Goal: Information Seeking & Learning: Check status

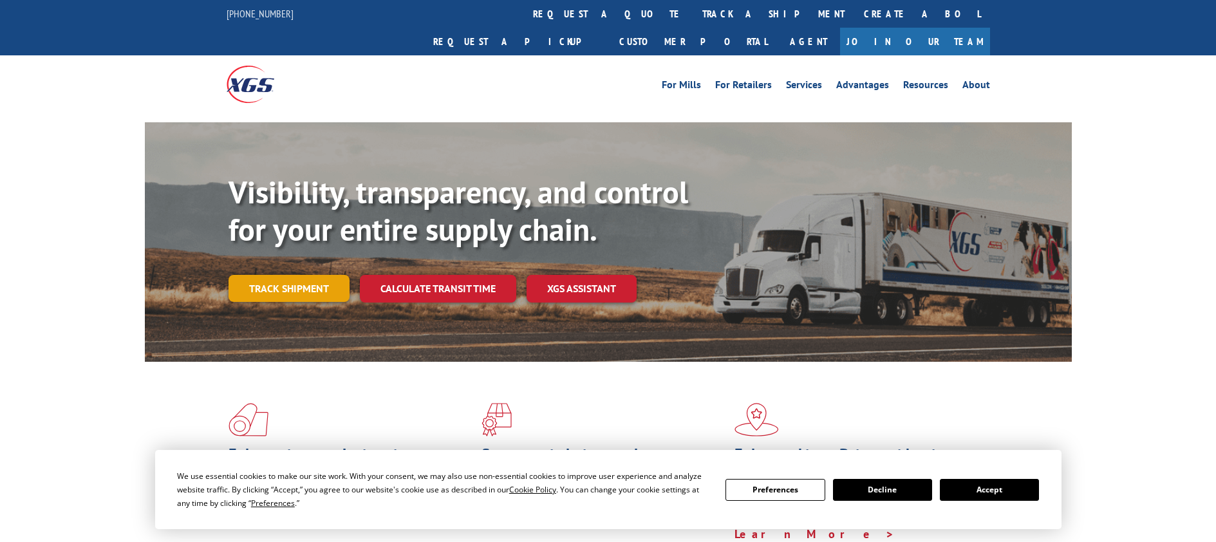
click at [303, 275] on link "Track shipment" at bounding box center [289, 288] width 121 height 27
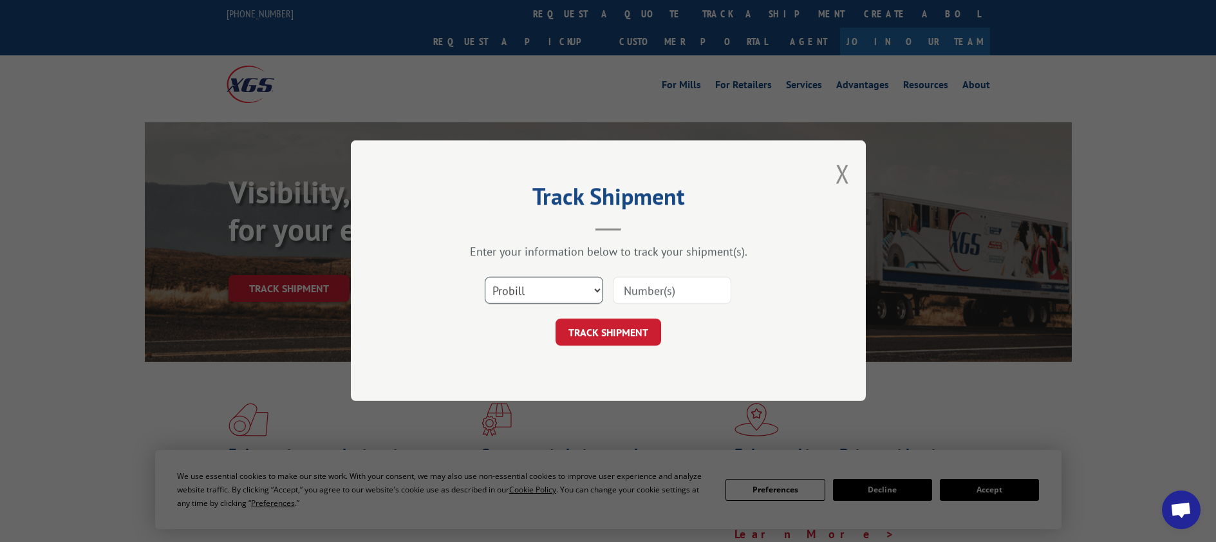
drag, startPoint x: 600, startPoint y: 287, endPoint x: 598, endPoint y: 294, distance: 8.1
click at [600, 287] on select "Select category... Probill BOL PO" at bounding box center [544, 291] width 118 height 27
select select "bol"
click at [485, 278] on select "Select category... Probill BOL PO" at bounding box center [544, 291] width 118 height 27
click at [639, 294] on input at bounding box center [672, 291] width 118 height 27
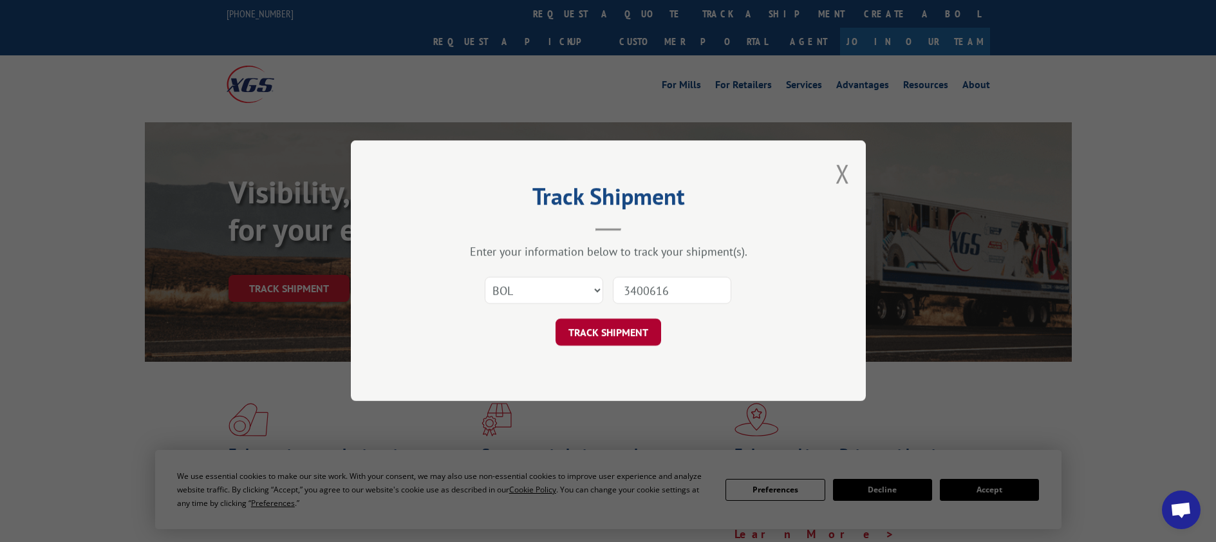
type input "3400616"
click at [607, 337] on button "TRACK SHIPMENT" at bounding box center [609, 332] width 106 height 27
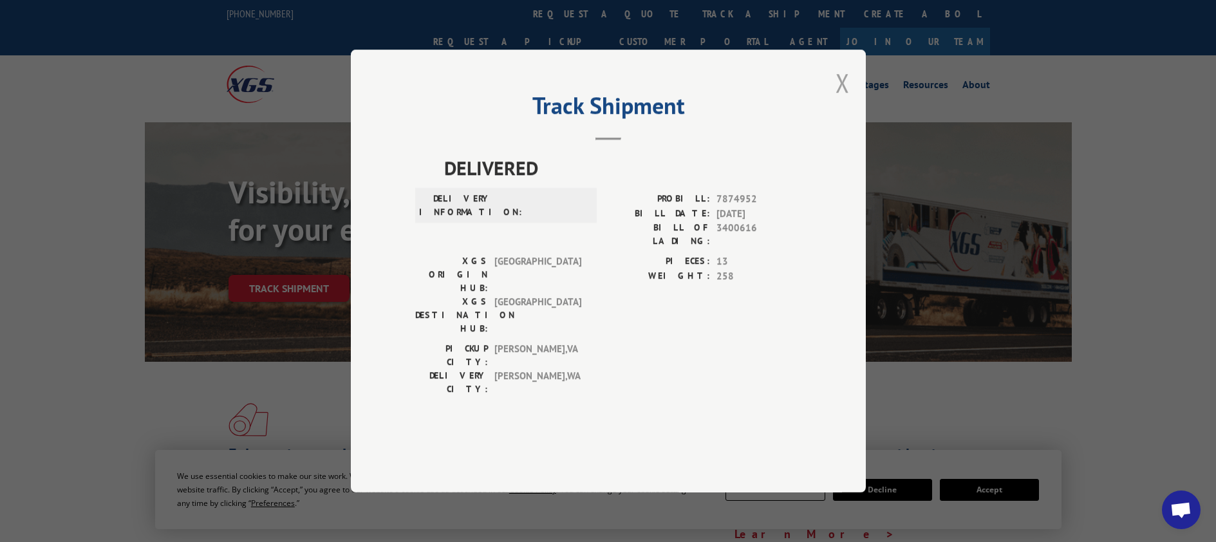
click at [845, 100] on button "Close modal" at bounding box center [843, 83] width 14 height 34
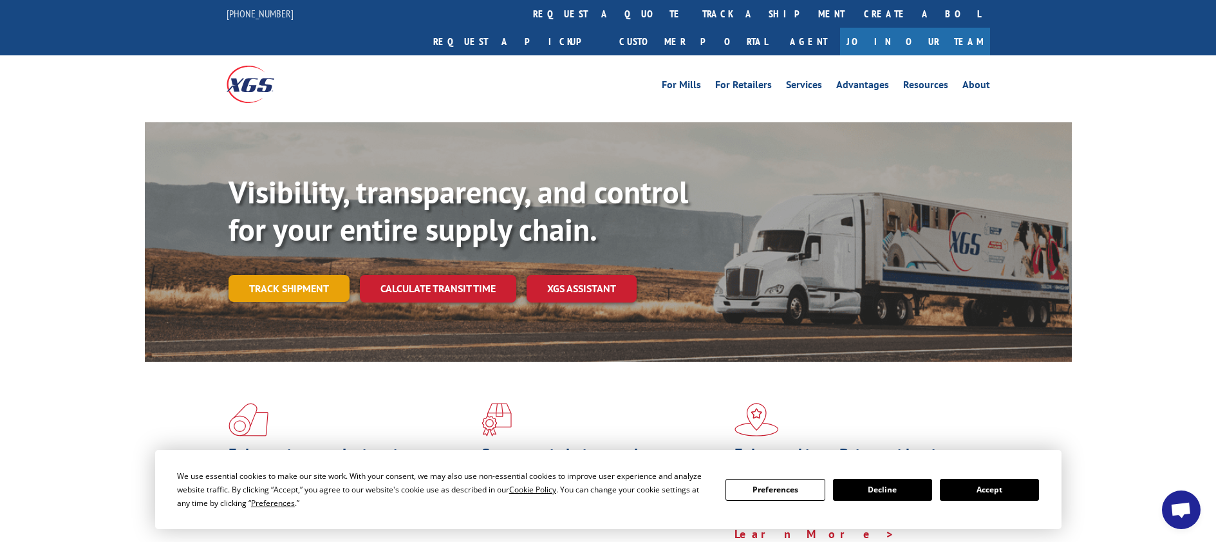
click at [319, 275] on link "Track shipment" at bounding box center [289, 288] width 121 height 27
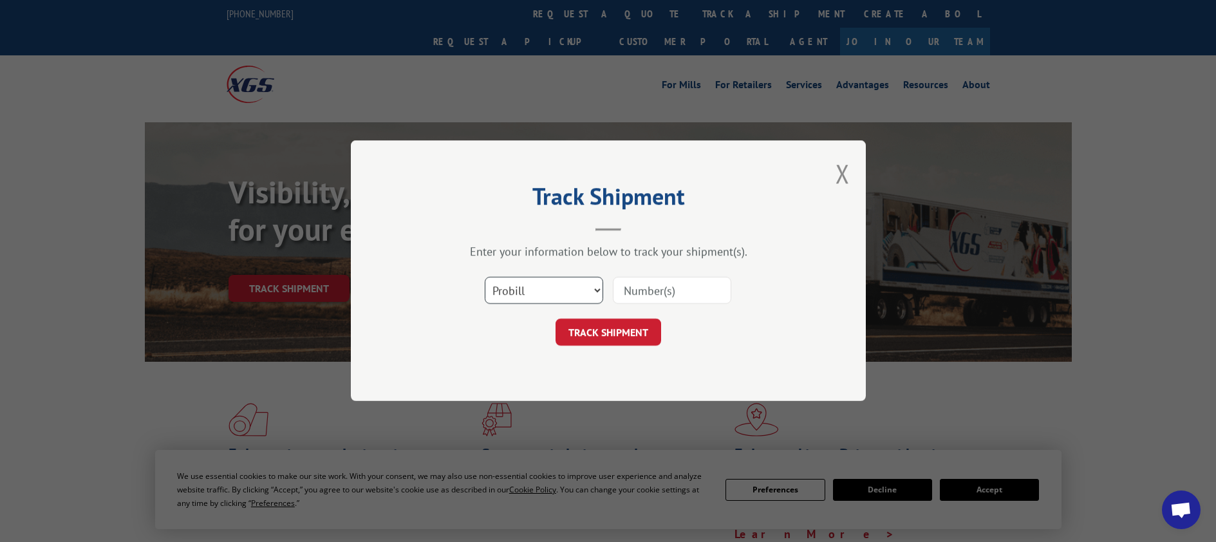
click at [601, 285] on select "Select category... Probill BOL PO" at bounding box center [544, 291] width 118 height 27
select select "bol"
click at [485, 278] on select "Select category... Probill BOL PO" at bounding box center [544, 291] width 118 height 27
click at [637, 289] on input at bounding box center [672, 291] width 118 height 27
type input "34000372"
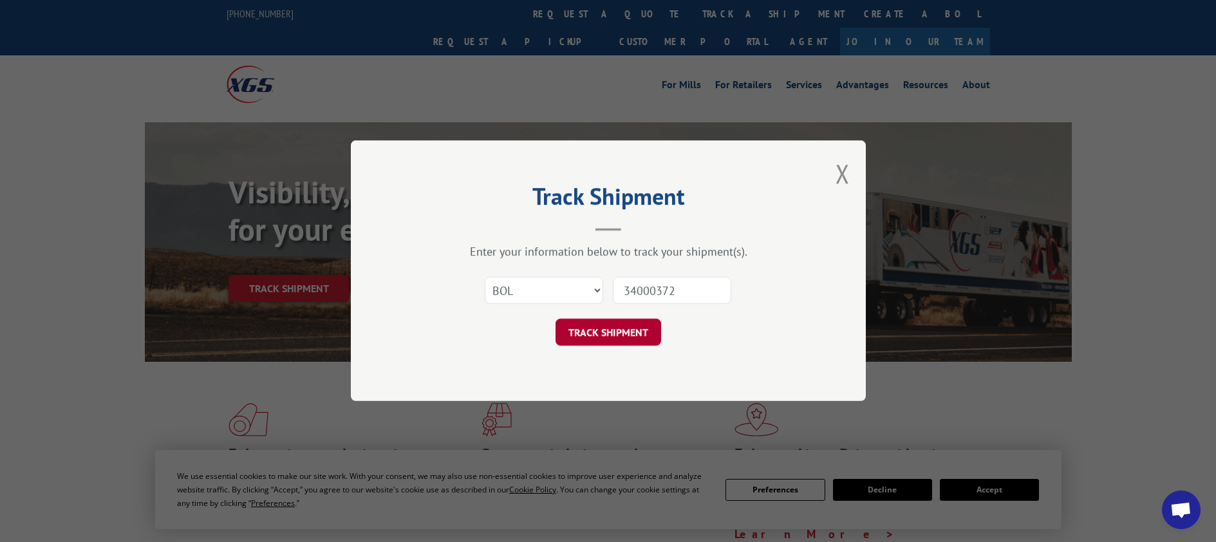
click at [633, 331] on button "TRACK SHIPMENT" at bounding box center [609, 332] width 106 height 27
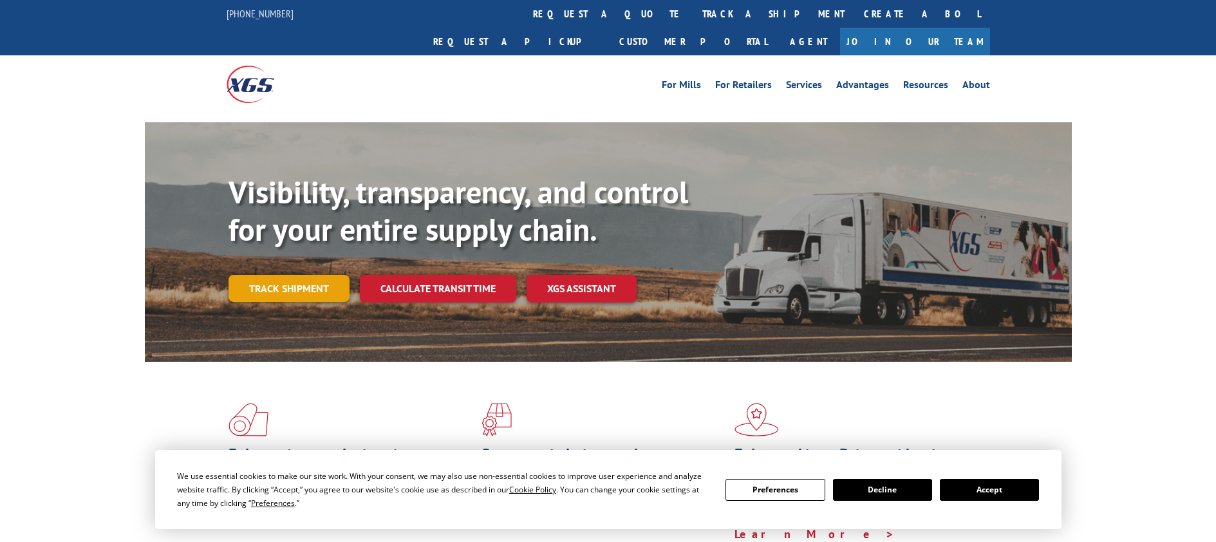
click at [291, 275] on link "Track shipment" at bounding box center [289, 288] width 121 height 27
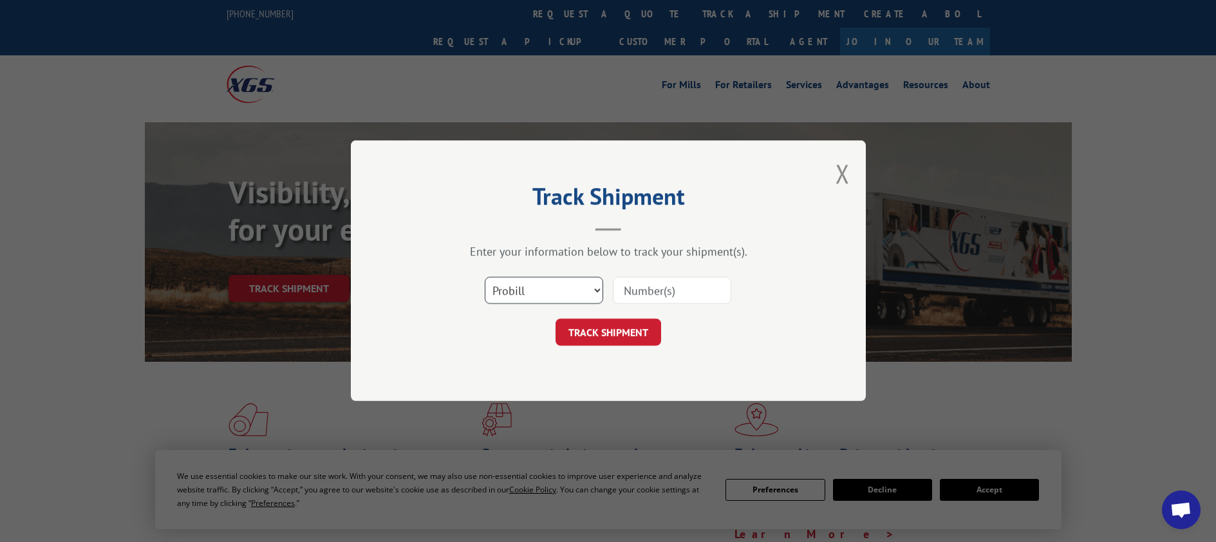
click at [599, 288] on select "Select category... Probill BOL PO" at bounding box center [544, 291] width 118 height 27
select select "bol"
click at [485, 278] on select "Select category... Probill BOL PO" at bounding box center [544, 291] width 118 height 27
click at [633, 299] on input at bounding box center [672, 291] width 118 height 27
type input "3400372"
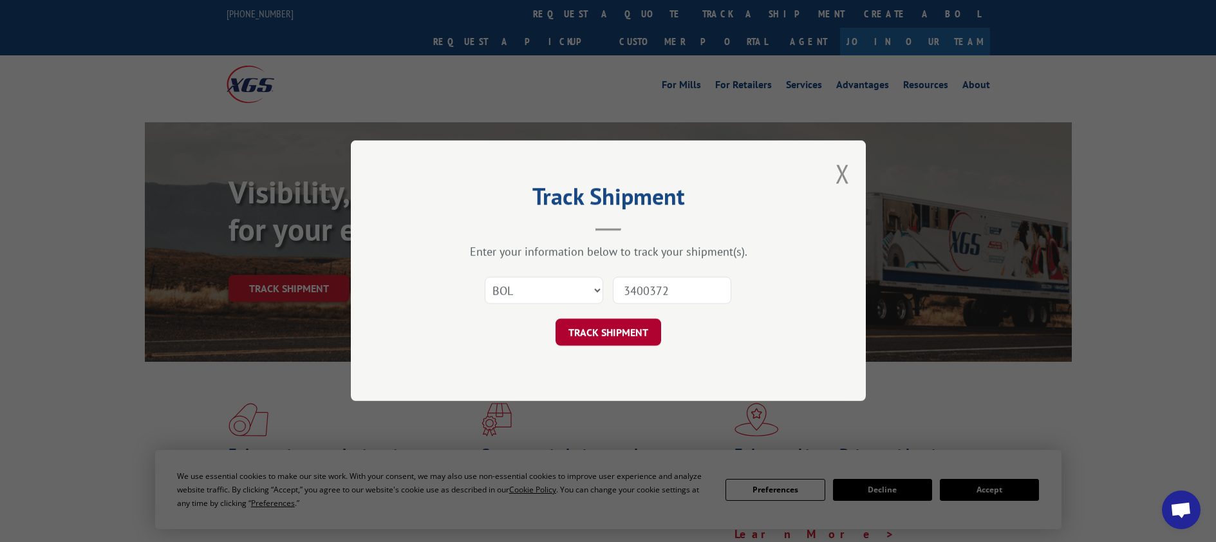
click at [603, 339] on button "TRACK SHIPMENT" at bounding box center [609, 332] width 106 height 27
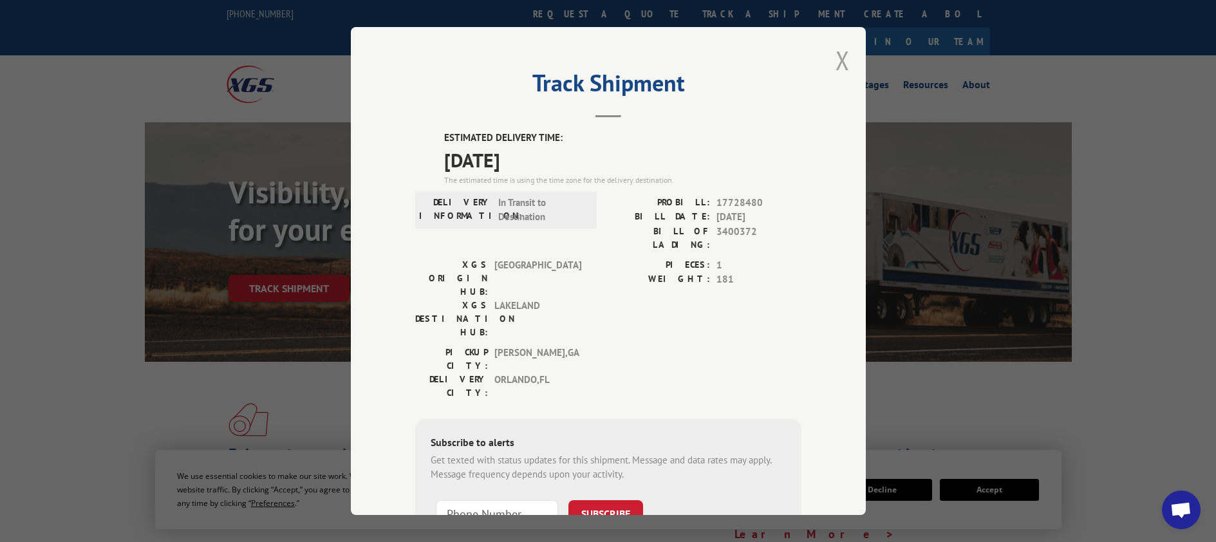
click at [837, 61] on button "Close modal" at bounding box center [843, 60] width 14 height 34
